Goal: Obtain resource: Download file/media

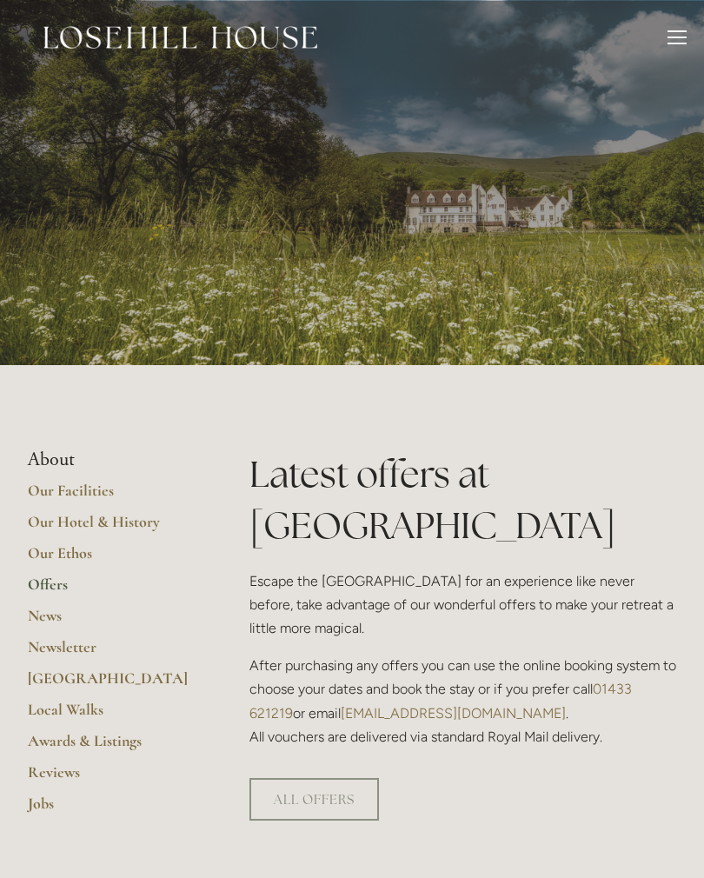
click at [683, 34] on div at bounding box center [677, 39] width 19 height 19
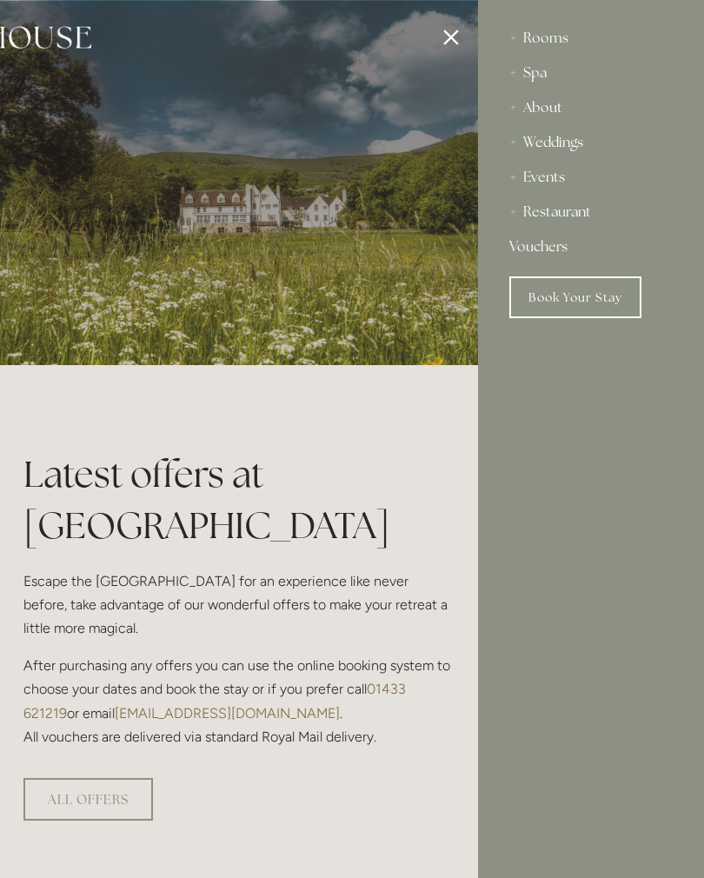
click at [580, 214] on div "Restaurant" at bounding box center [591, 212] width 163 height 35
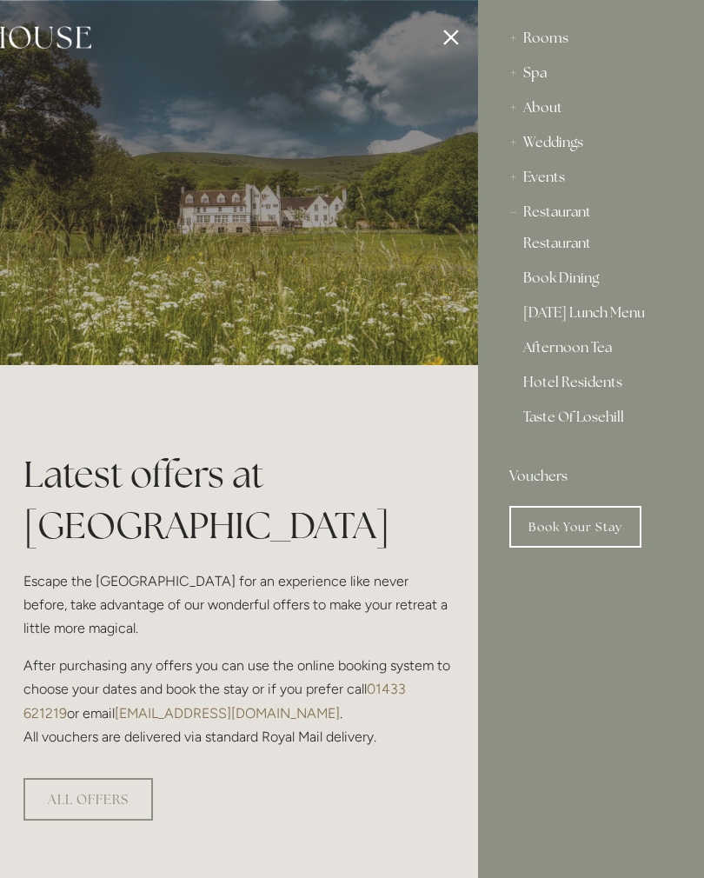
click at [582, 223] on div "Restaurant" at bounding box center [591, 212] width 163 height 35
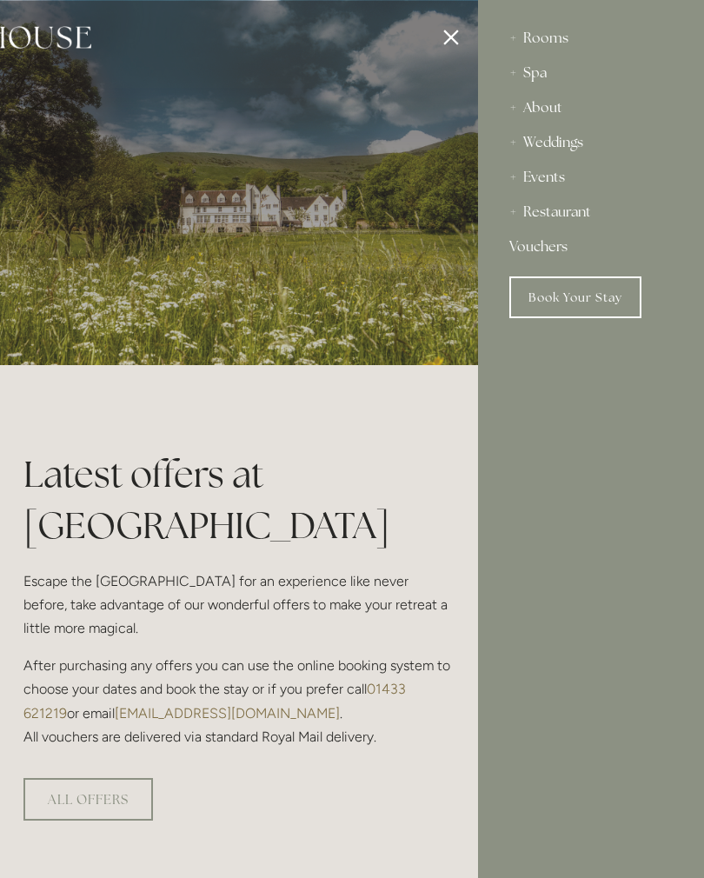
click at [588, 206] on div "Restaurant" at bounding box center [591, 212] width 163 height 35
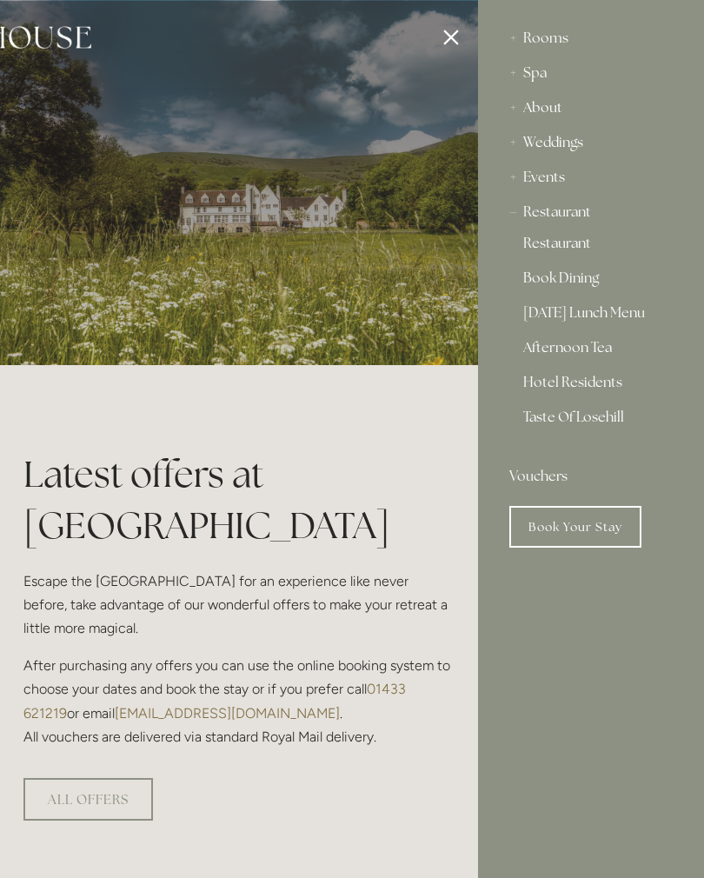
click at [576, 223] on div "Restaurant" at bounding box center [591, 212] width 163 height 35
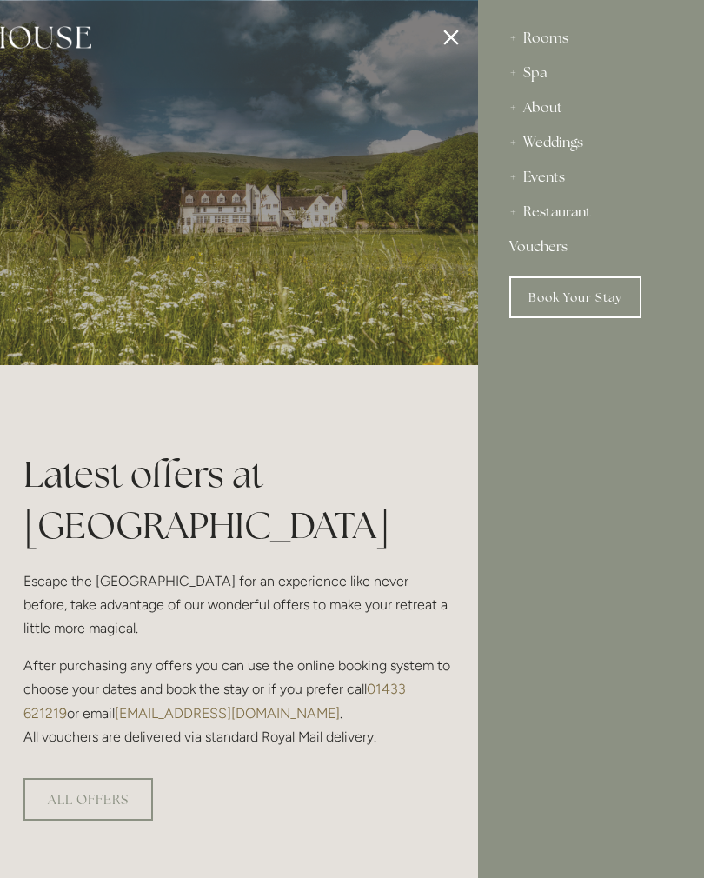
click at [581, 210] on div "Restaurant" at bounding box center [591, 212] width 163 height 35
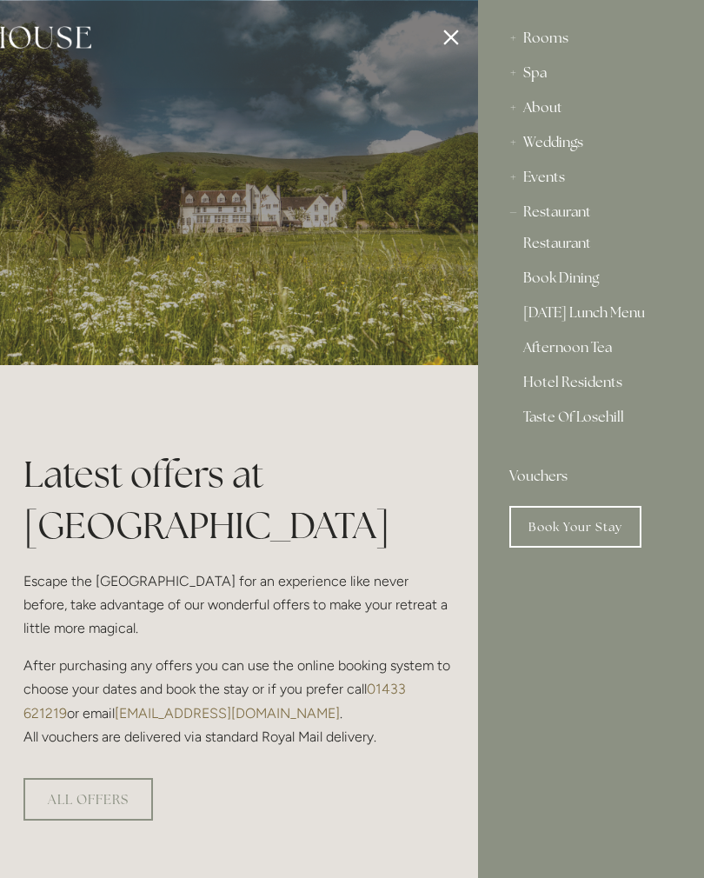
click at [636, 315] on link "[DATE] Lunch Menu" at bounding box center [591, 316] width 136 height 21
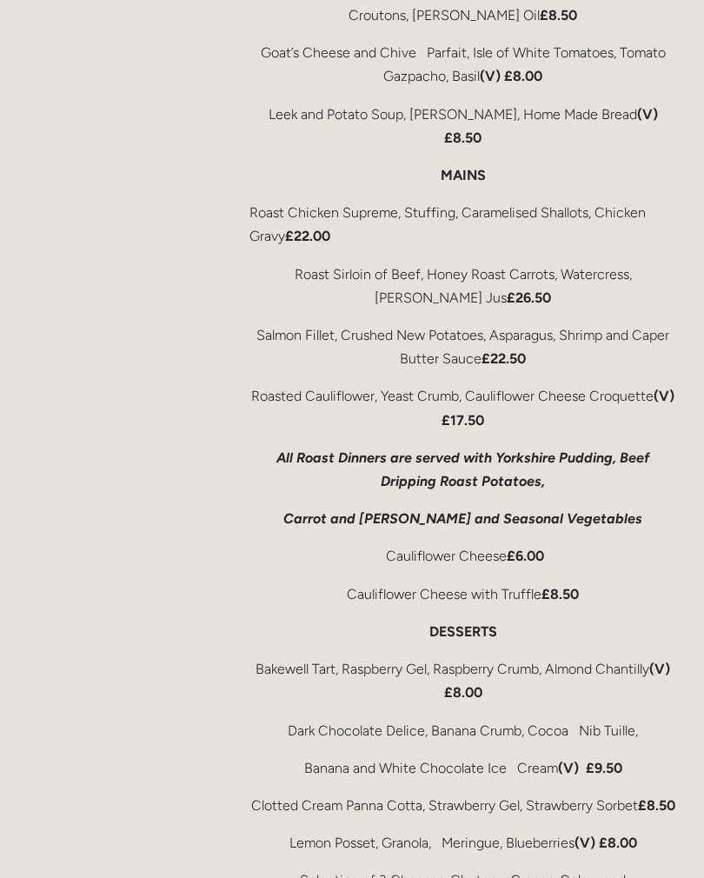
scroll to position [754, 0]
click at [651, 430] on div "Sunday Lunch Menu Our Sunday Lunch Menu is available on Sundays from 12pm-2.30p…" at bounding box center [463, 290] width 427 height 1401
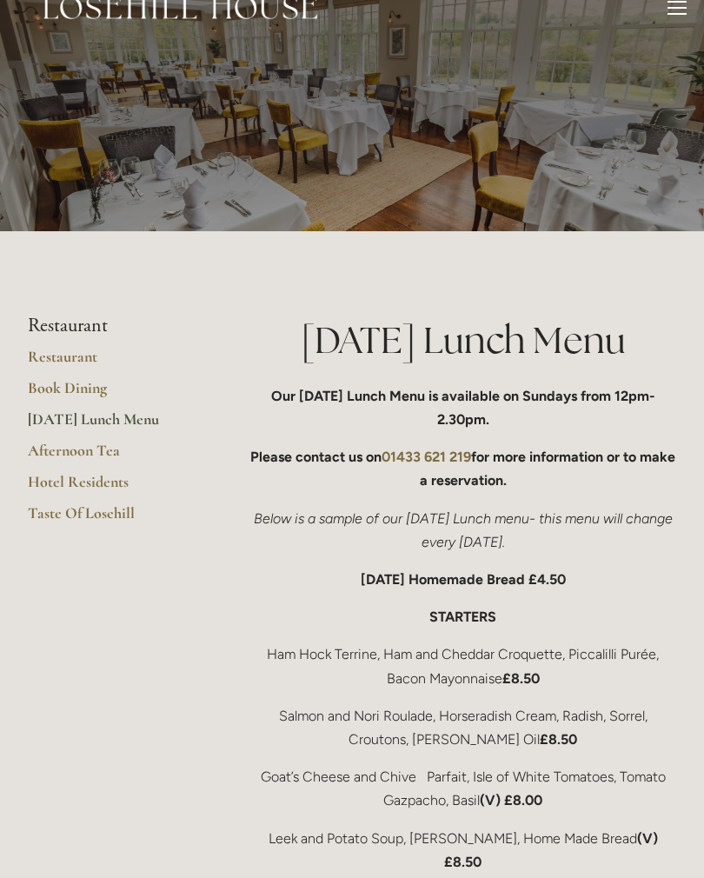
scroll to position [0, 0]
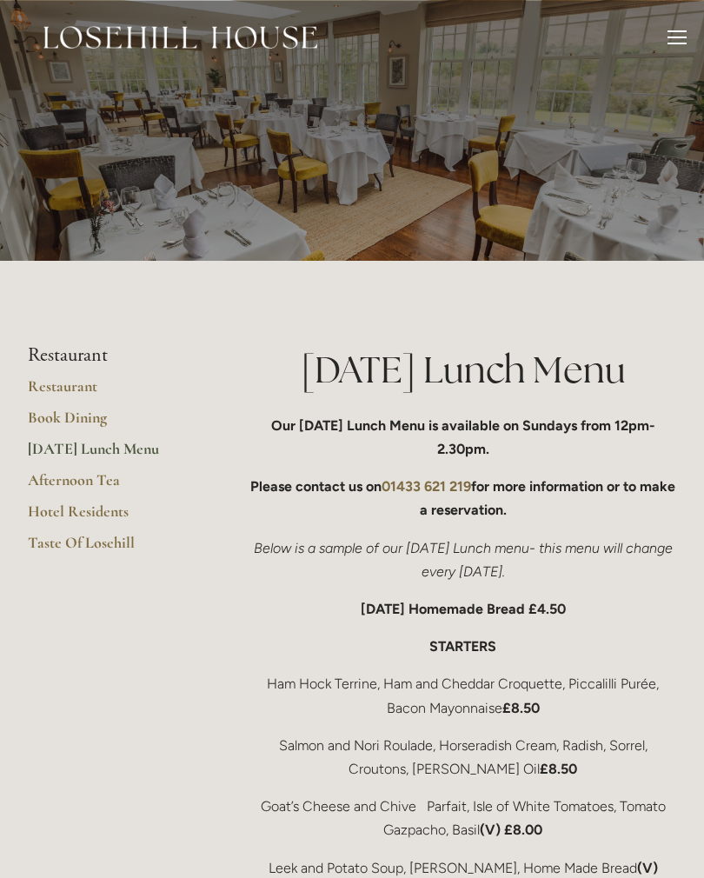
click at [82, 377] on link "Restaurant" at bounding box center [111, 392] width 166 height 31
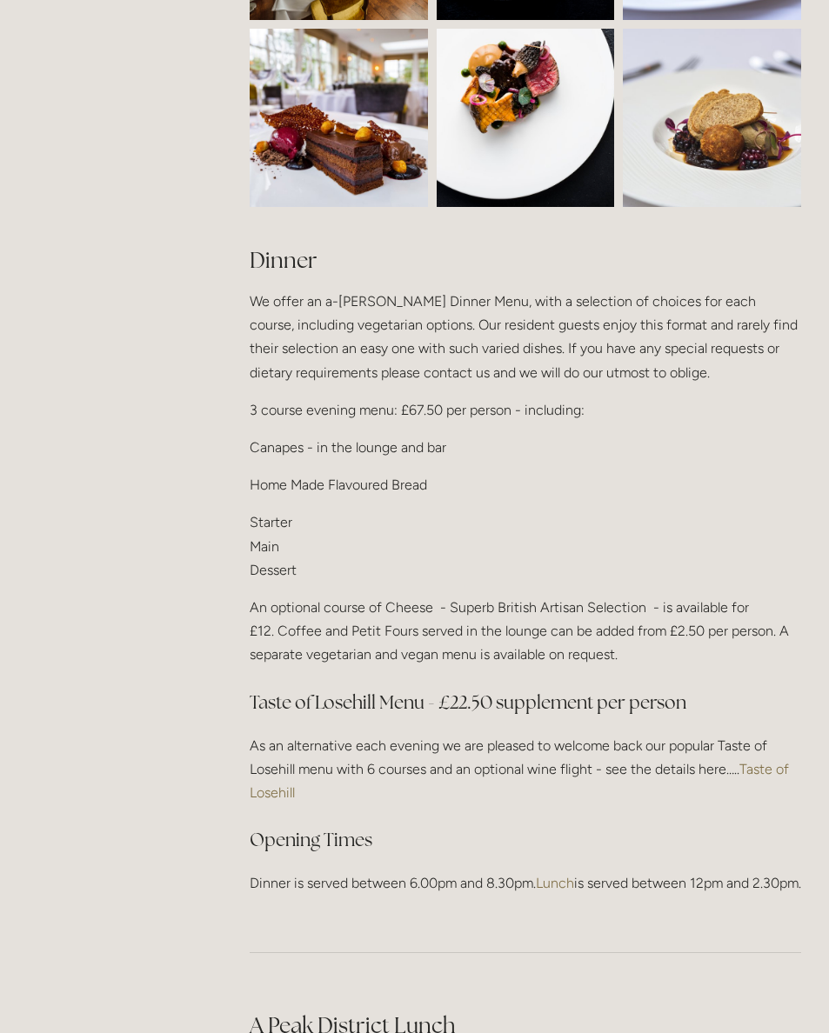
scroll to position [1799, 0]
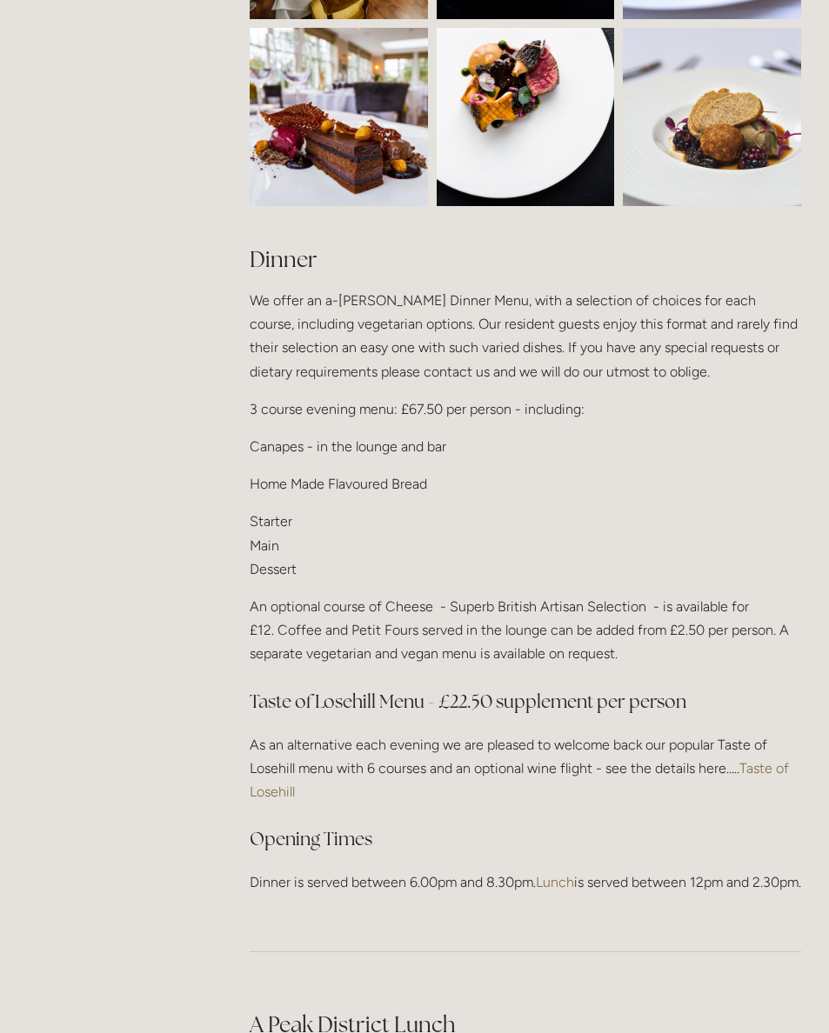
click at [772, 744] on p "As an alternative each evening we are pleased to welcome back our popular Taste…" at bounding box center [525, 768] width 551 height 71
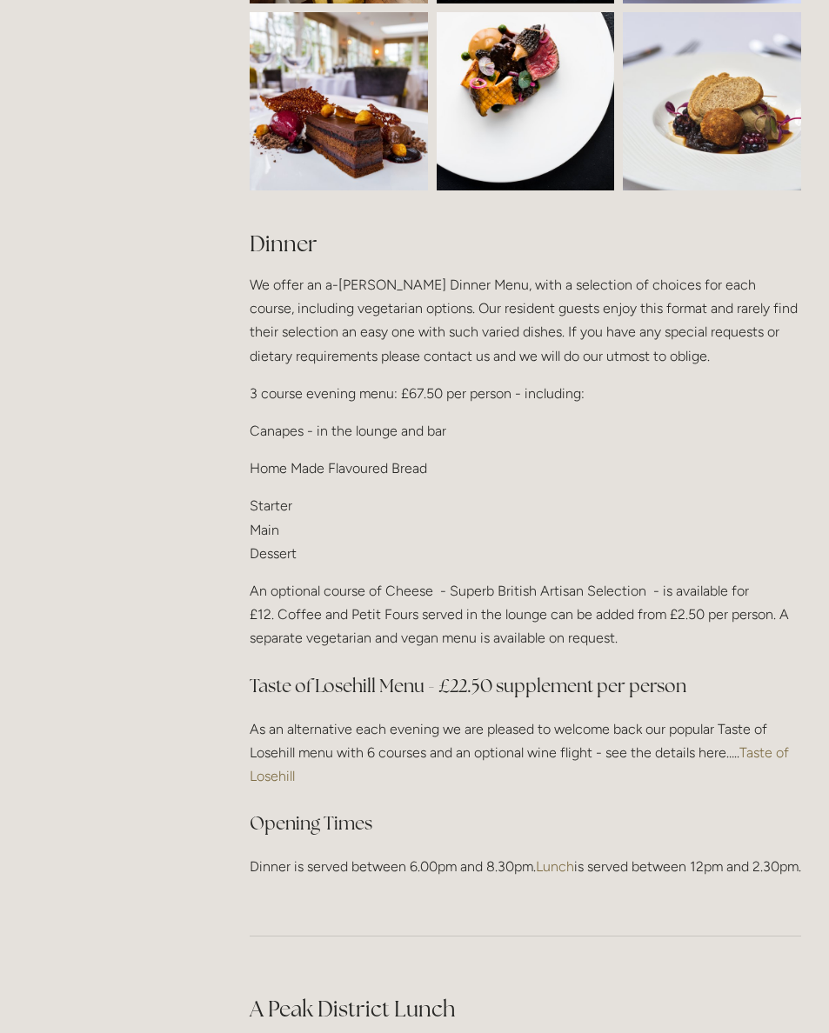
scroll to position [1815, 0]
click at [770, 752] on link "Taste of Losehill" at bounding box center [521, 764] width 543 height 40
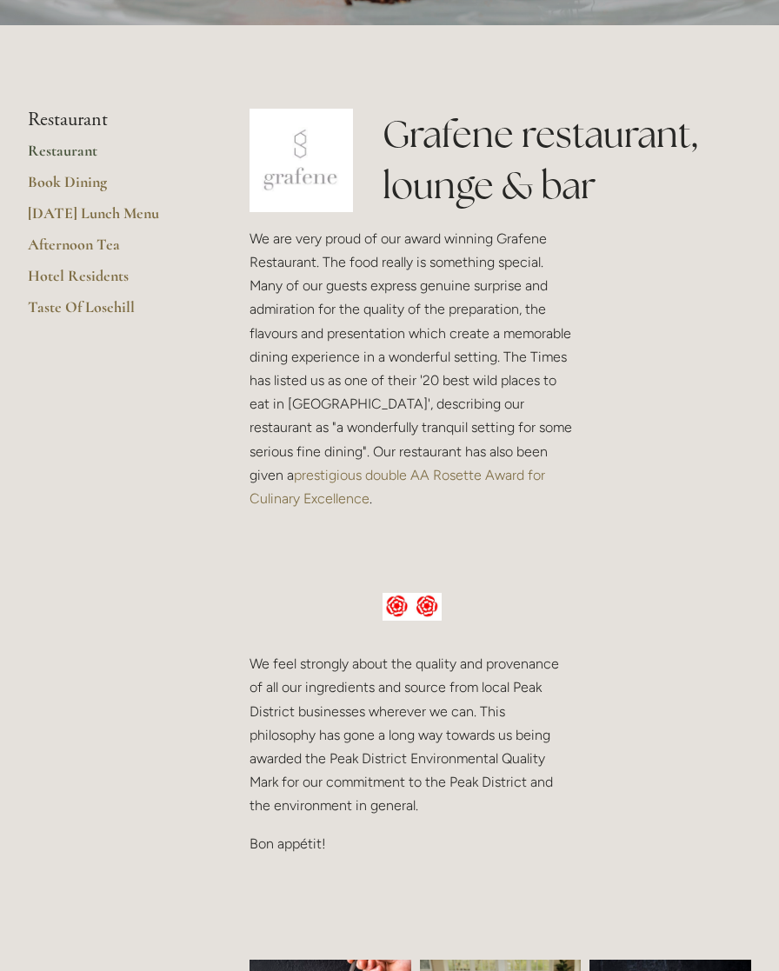
scroll to position [0, 0]
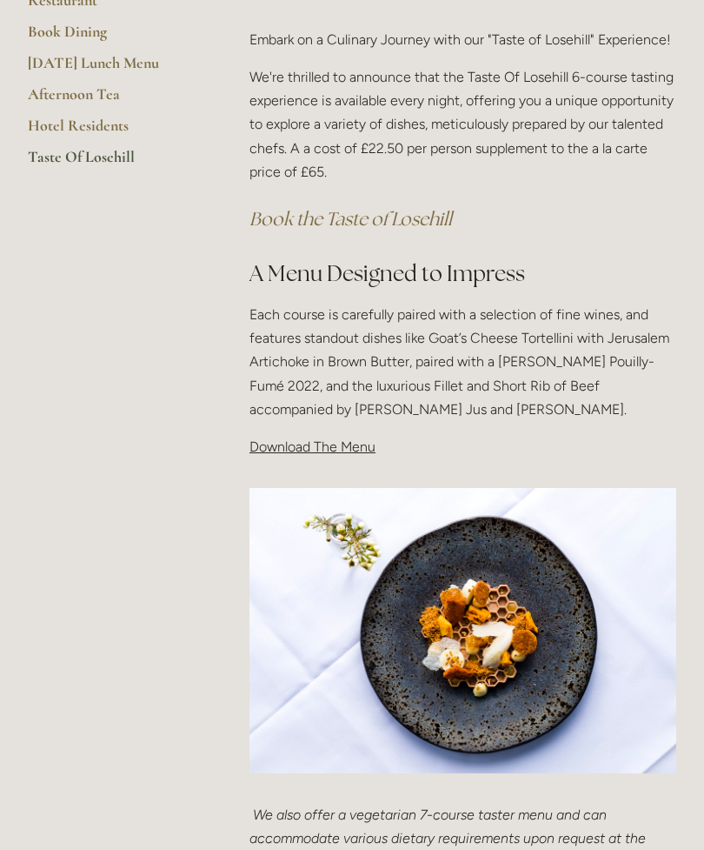
scroll to position [384, 0]
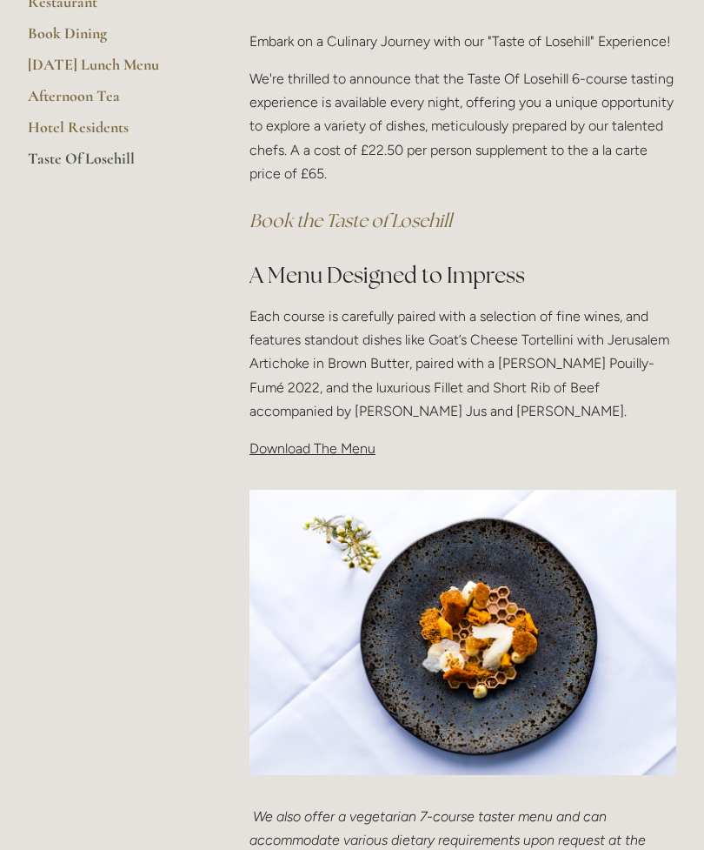
click at [330, 449] on span "Download The Menu" at bounding box center [313, 448] width 126 height 17
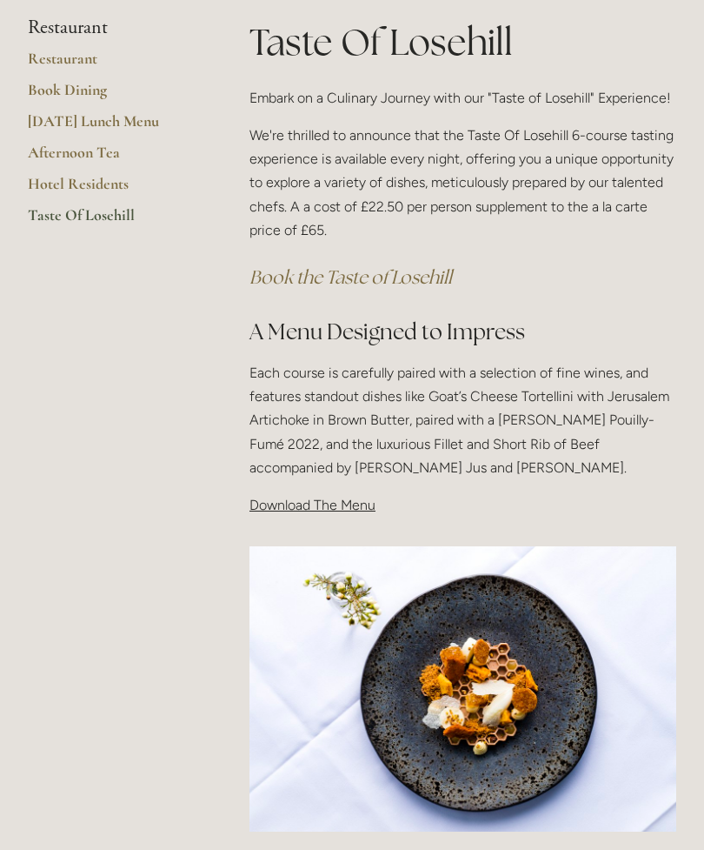
scroll to position [328, 0]
click at [343, 498] on span "Download The Menu" at bounding box center [313, 505] width 126 height 17
click at [330, 502] on span "Download The Menu" at bounding box center [313, 505] width 126 height 17
click at [312, 503] on span "Download The Menu" at bounding box center [313, 505] width 126 height 17
click at [323, 498] on span "Download The Menu" at bounding box center [313, 505] width 126 height 17
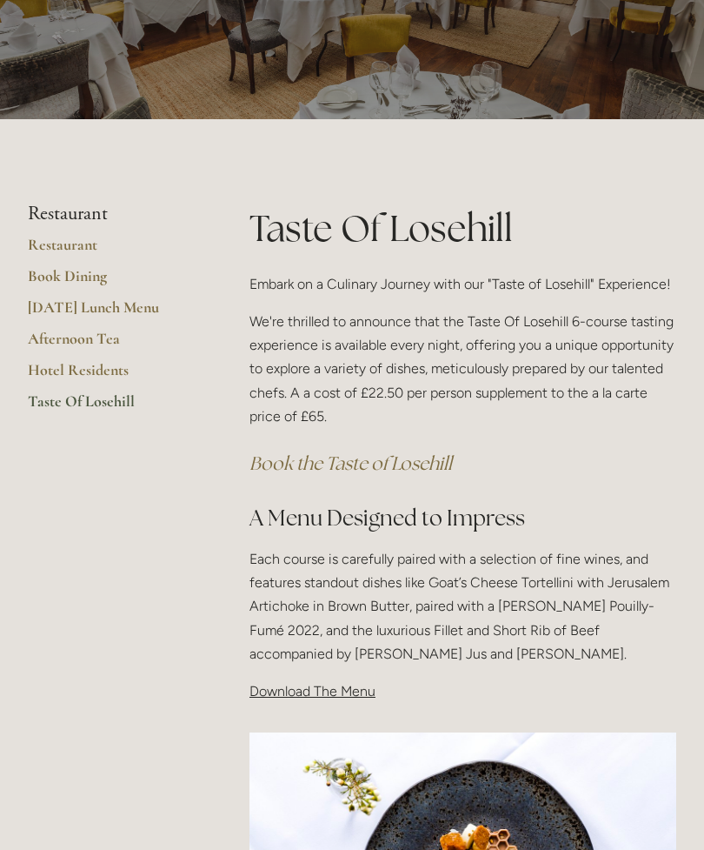
scroll to position [142, 0]
click at [305, 690] on span "Download The Menu" at bounding box center [313, 691] width 126 height 17
click at [317, 687] on span "Download The Menu" at bounding box center [313, 691] width 126 height 17
click at [323, 693] on span "Download The Menu" at bounding box center [313, 691] width 126 height 17
click at [351, 691] on span "Download The Menu" at bounding box center [313, 691] width 126 height 17
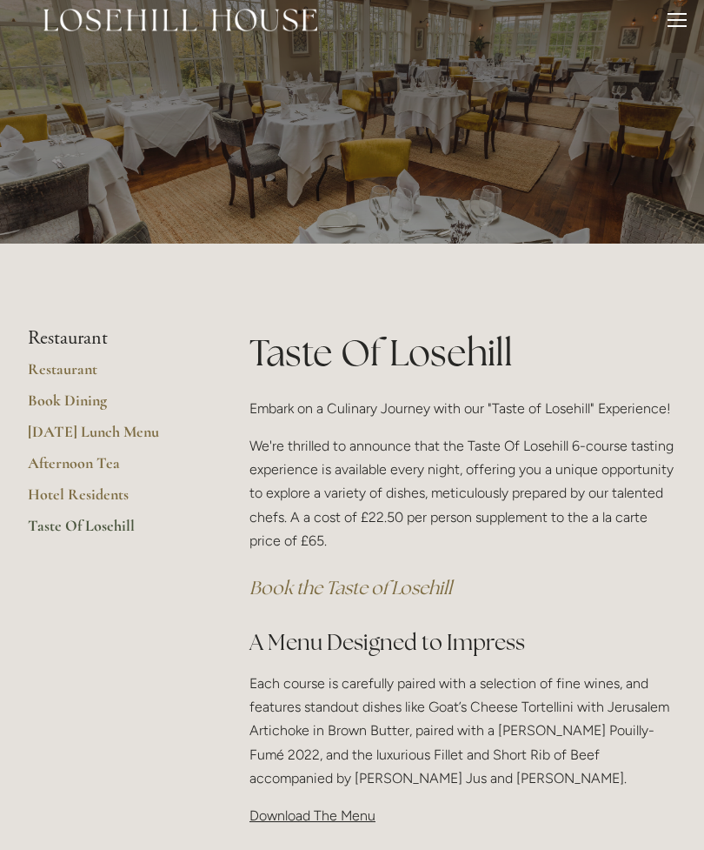
scroll to position [0, 0]
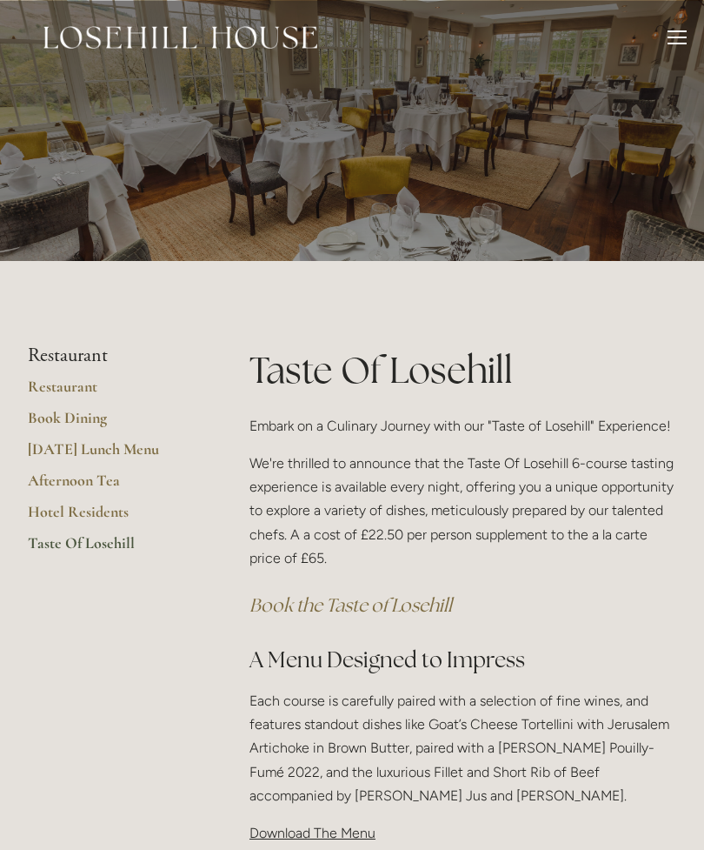
click at [691, 31] on header "Rooms Rooms Your Stay Book a stay Offers Spa" at bounding box center [352, 37] width 704 height 75
click at [668, 46] on div at bounding box center [677, 39] width 19 height 19
